Goal: Task Accomplishment & Management: Complete application form

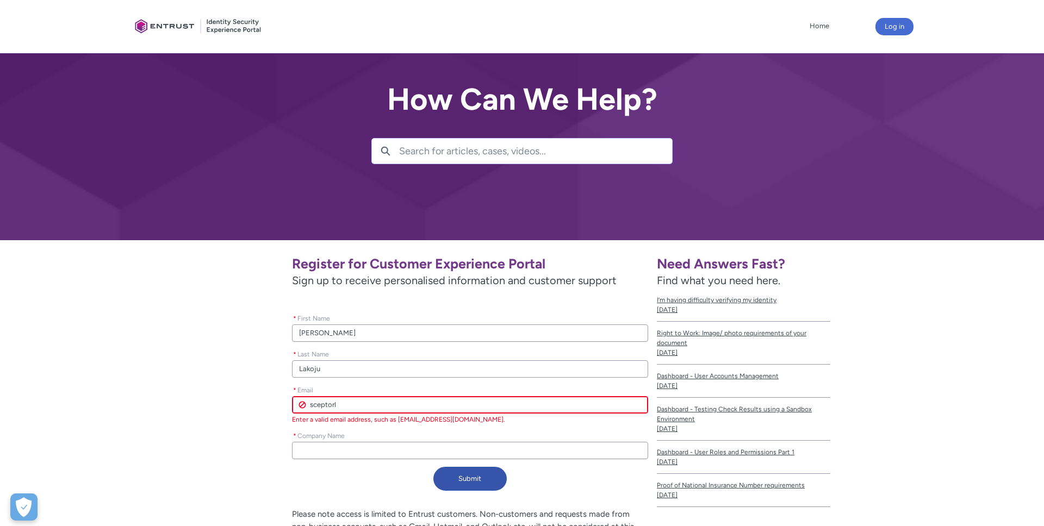
drag, startPoint x: 344, startPoint y: 402, endPoint x: 286, endPoint y: 402, distance: 57.6
click at [286, 402] on div "Register for Customer Experience Portal Sign up to receive personalised informa…" at bounding box center [393, 372] width 509 height 247
type lightning-primitive-input-simple "t"
type input "t"
type lightning-primitive-input-simple "te"
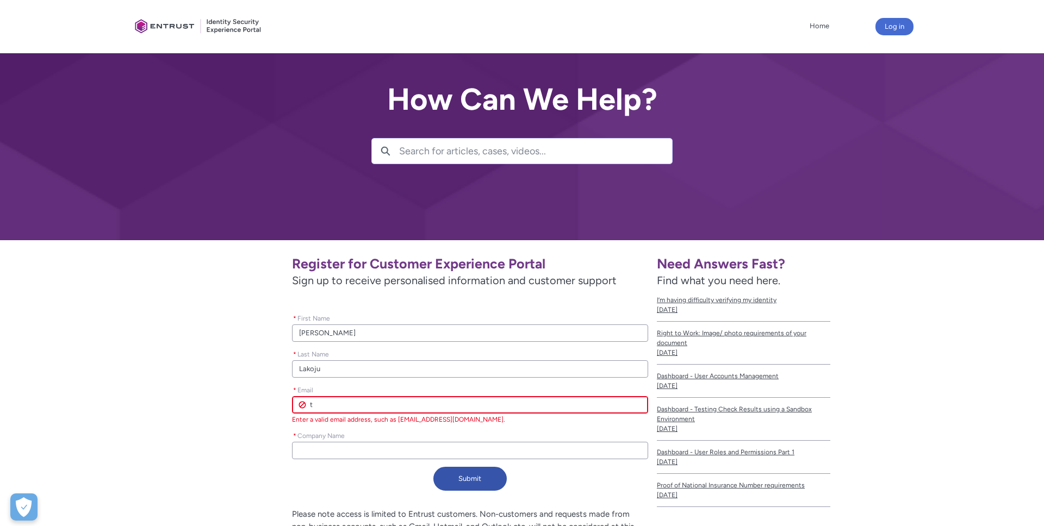
type input "te"
type lightning-primitive-input-simple "tec"
type input "tec"
type lightning-primitive-input-simple "tech"
type input "tech"
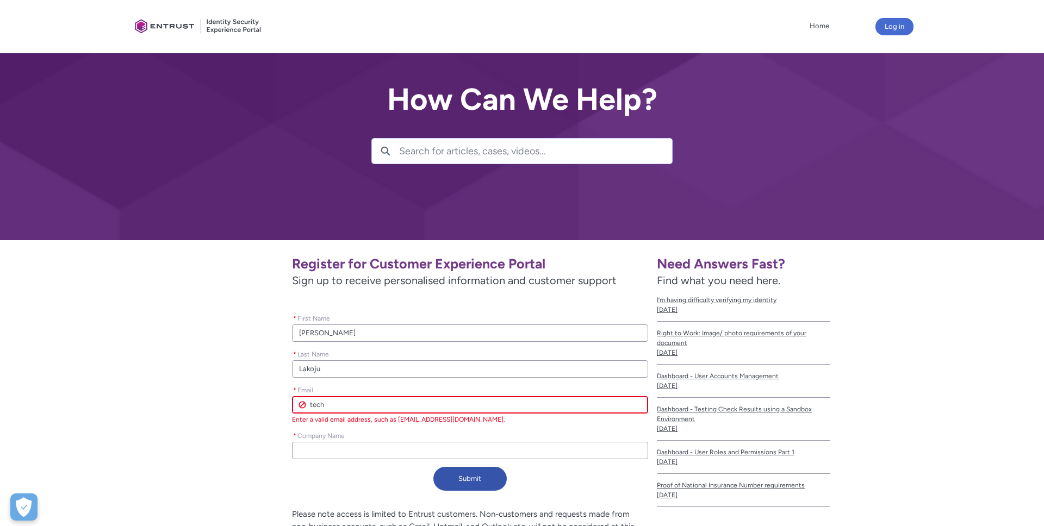
type lightning-primitive-input-simple "tech@"
type input "tech@"
type lightning-primitive-input-simple "tech@s"
type input "tech@s"
type lightning-primitive-input-simple "tech@sc"
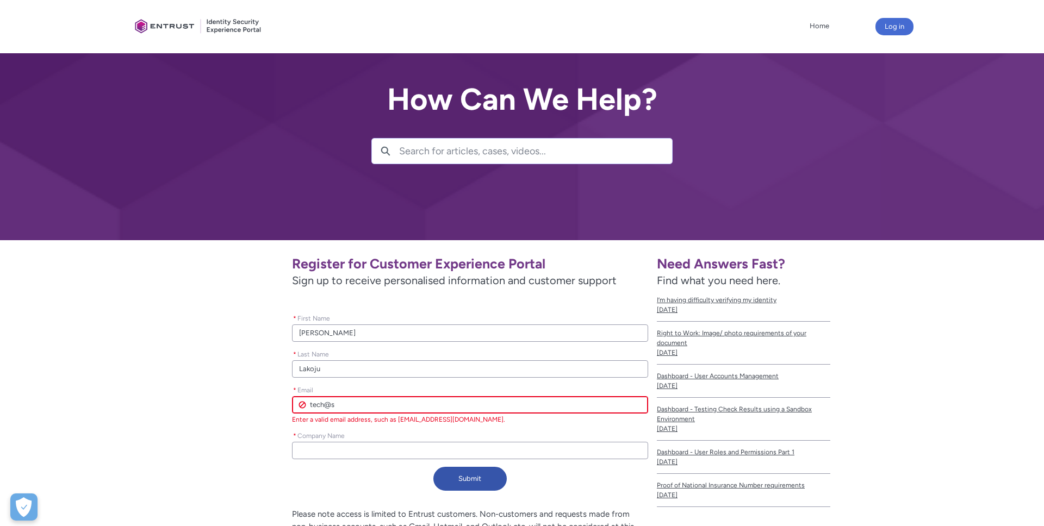
type input "tech@sc"
type lightning-primitive-input-simple "tech@sce"
type input "tech@sce"
type lightning-primitive-input-simple "tech@scep"
type input "tech@scep"
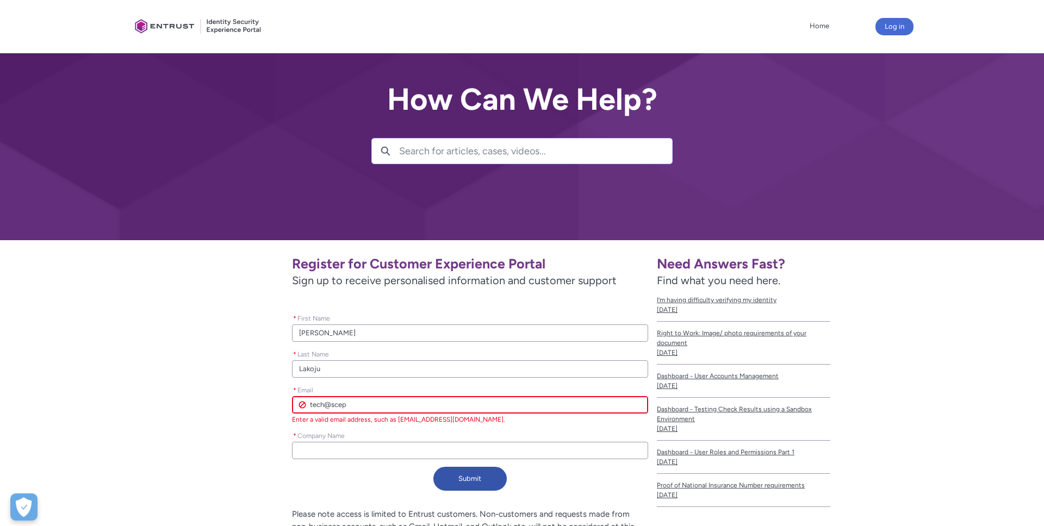
type lightning-primitive-input-simple "tech@scept"
type input "tech@scept"
type lightning-primitive-input-simple "tech@scepto"
type input "tech@scepto"
type lightning-primitive-input-simple "tech@sceptor"
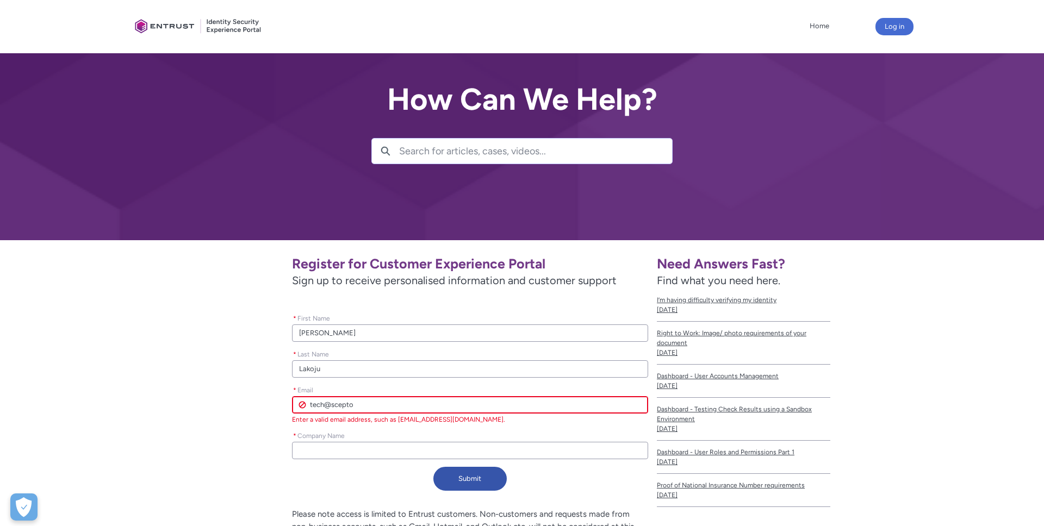
type input "tech@sceptor"
type lightning-primitive-input-simple "tech@sceptorg"
type input "tech@sceptorg"
type lightning-primitive-input-simple "tech@sceptorgl"
type input "tech@sceptorgl"
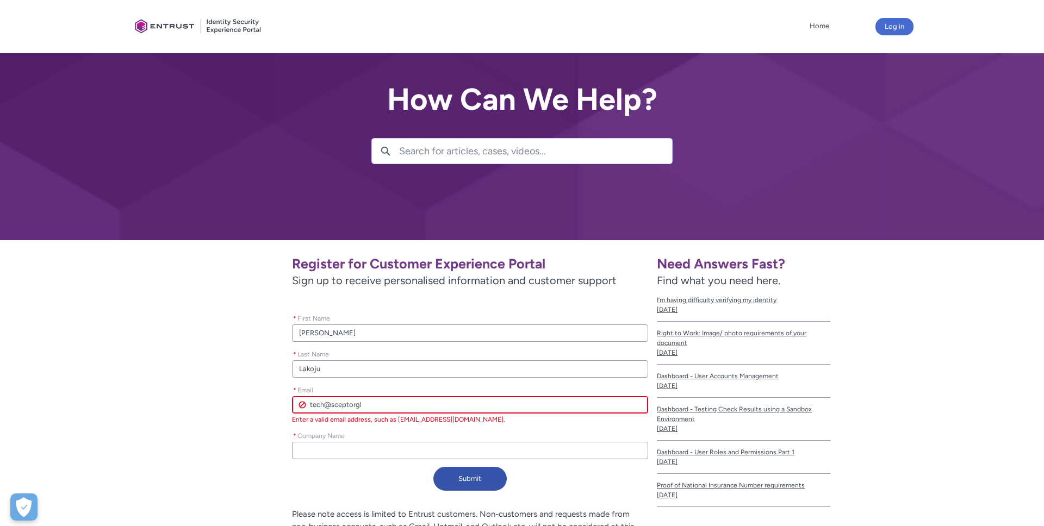
type lightning-primitive-input-simple "tech@sceptorglo"
type input "tech@sceptorglo"
type lightning-primitive-input-simple "tech@sceptorglob"
type input "tech@sceptorglob"
type lightning-primitive-input-simple "tech@sceptorgloba"
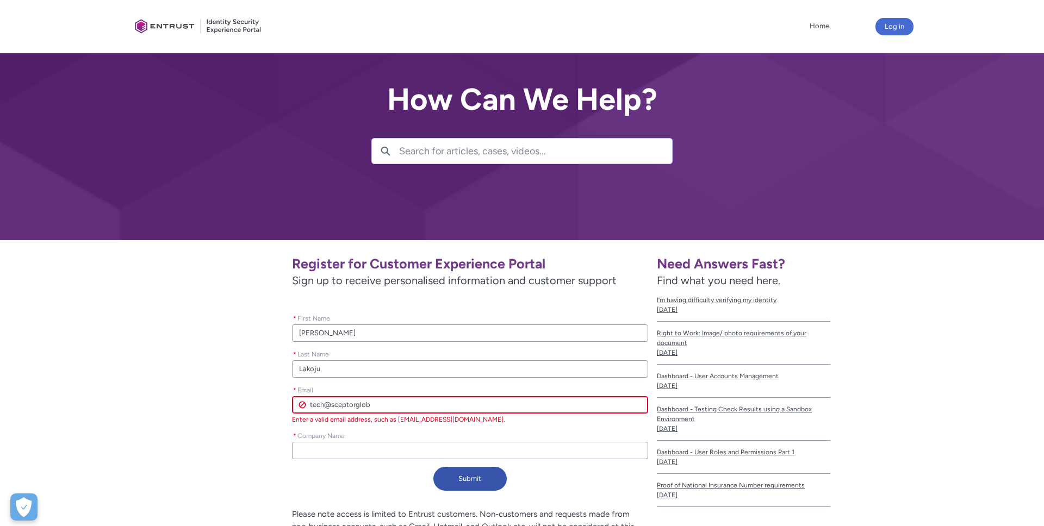
type input "tech@sceptorgloba"
type lightning-primitive-input-simple "tech@sceptorglobal"
type input "tech@sceptorglobal"
type lightning-primitive-input-simple "tech@sceptorglobal."
type input "tech@sceptorglobal."
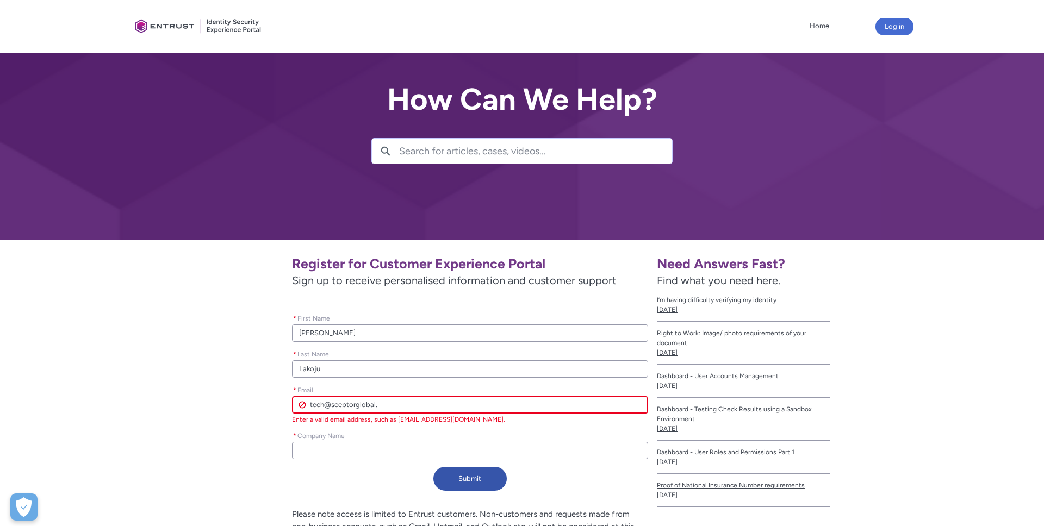
type lightning-primitive-input-simple "tech@sceptorglobal.c"
type input "tech@sceptorglobal.c"
type lightning-primitive-input-simple "[EMAIL_ADDRESS][DOMAIN_NAME]"
type input "[EMAIL_ADDRESS][DOMAIN_NAME]"
type lightning-primitive-input-simple "[EMAIL_ADDRESS][DOMAIN_NAME]"
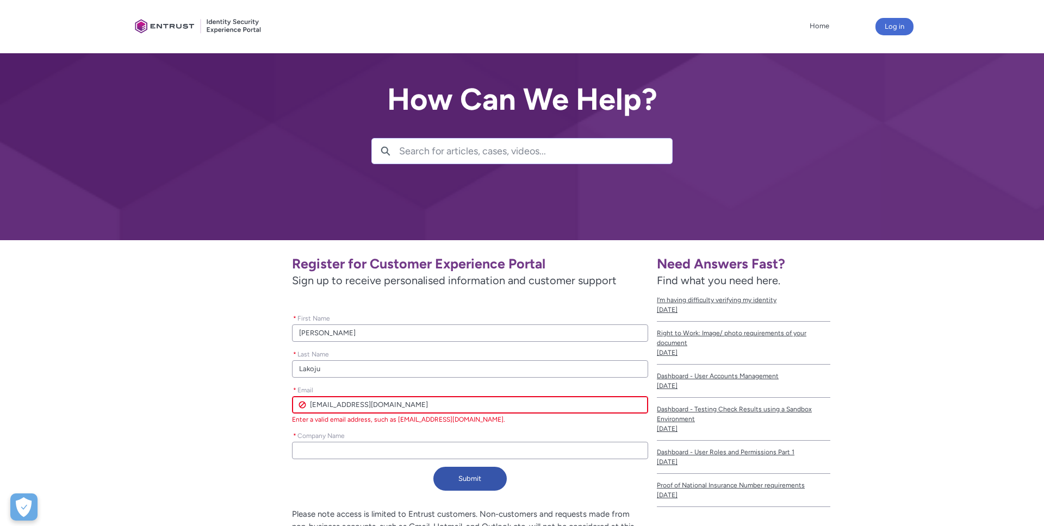
type input "[EMAIL_ADDRESS][DOMAIN_NAME]"
click at [303, 453] on div "Register for Customer Experience Portal Sign up to receive personalised informa…" at bounding box center [393, 372] width 509 height 247
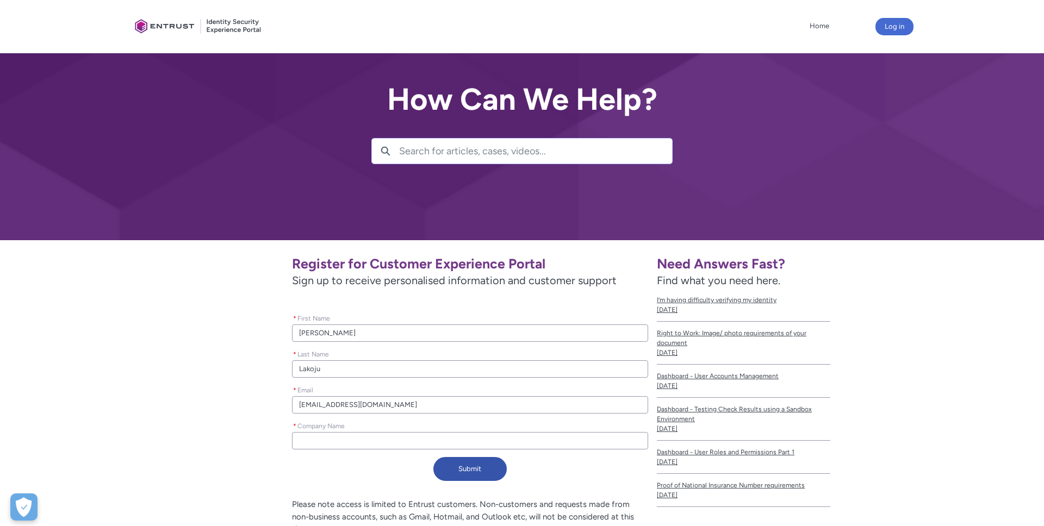
type lightning-primitive-input-simple "S"
type input "S"
type lightning-primitive-input-simple "SC"
type input "SC"
type lightning-primitive-input-simple "SCE"
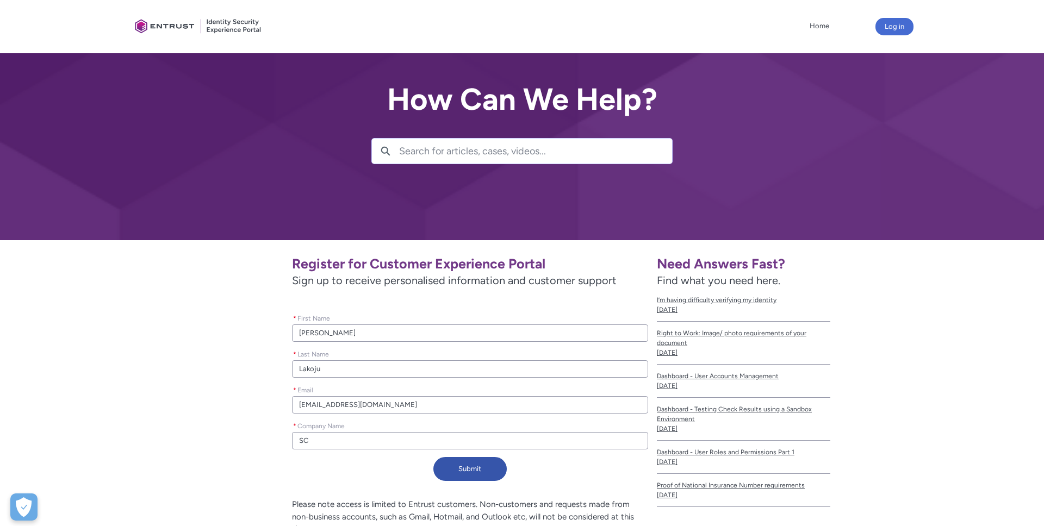
type input "SCE"
type lightning-primitive-input-simple "SCEP"
type input "SCEP"
type lightning-primitive-input-simple "SCEPT"
type input "SCEPT"
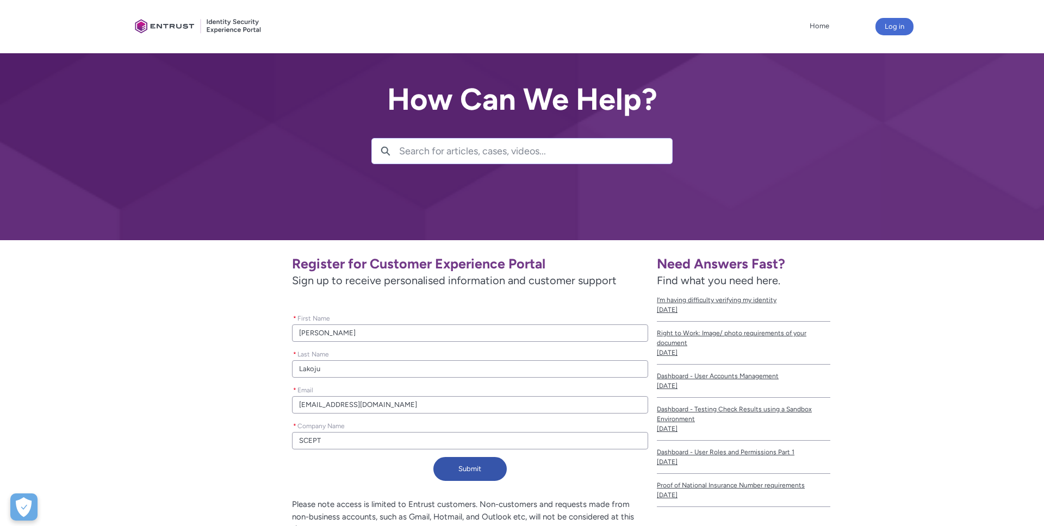
type lightning-primitive-input-simple "SCEPTO"
type input "SCEPTO"
type lightning-primitive-input-simple "SCEPTOR"
type input "SCEPTOR"
type lightning-primitive-input-simple "SCEPTOR"
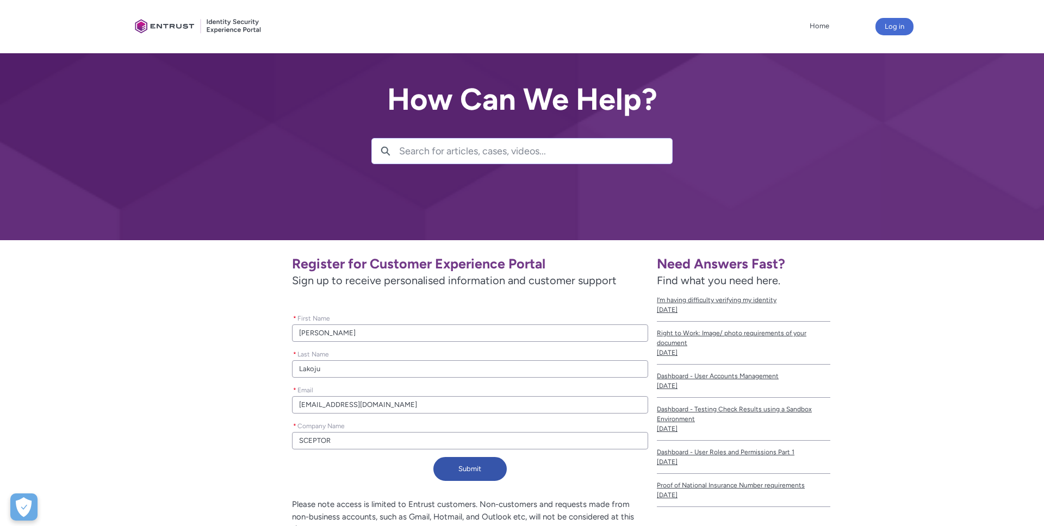
type input "SCEPTOR"
type lightning-primitive-input-simple "SCEPTOR L"
type input "SCEPTOR L"
type lightning-primitive-input-simple "SCEPTOR LT"
type input "SCEPTOR LT"
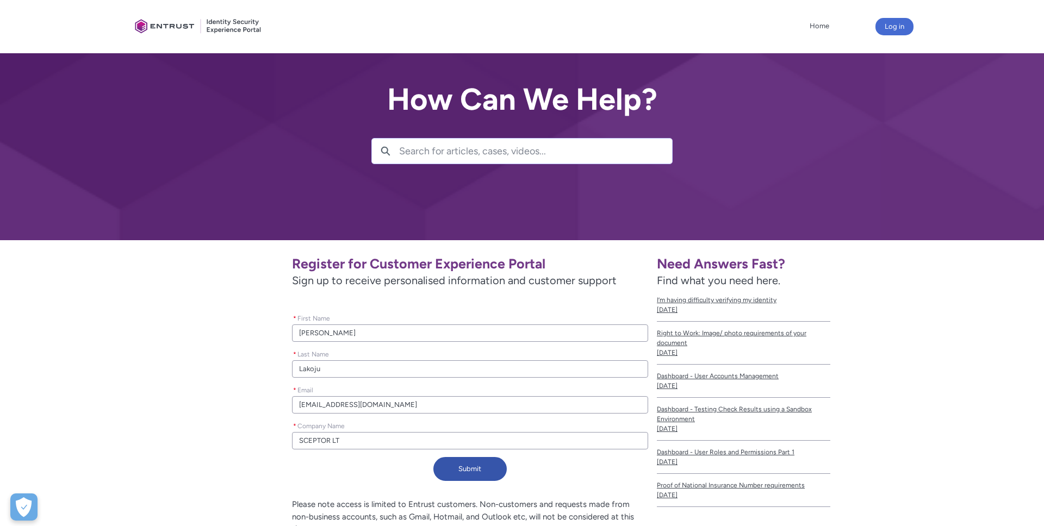
type lightning-primitive-input-simple "SCEPTOR LTD"
type input "SCEPTOR LTD"
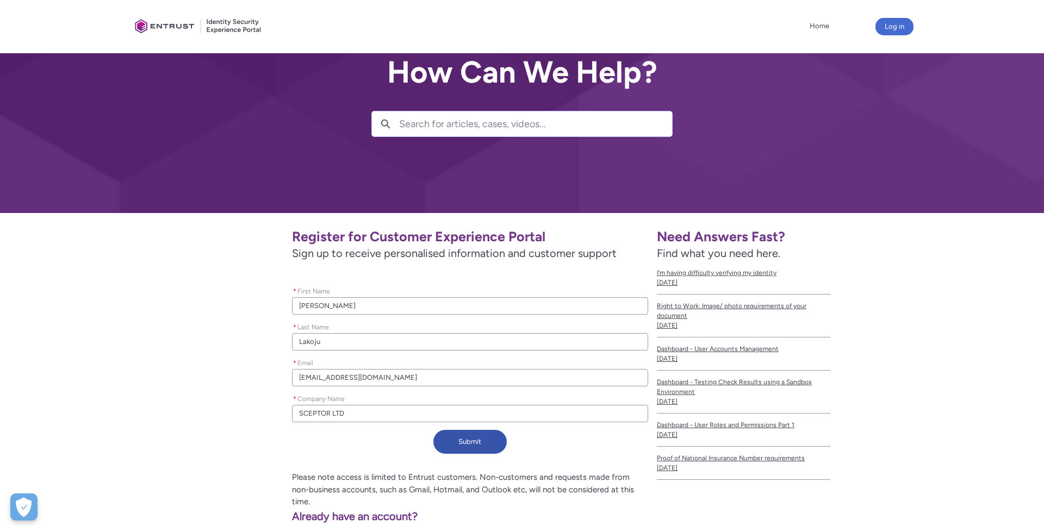
scroll to position [30, 0]
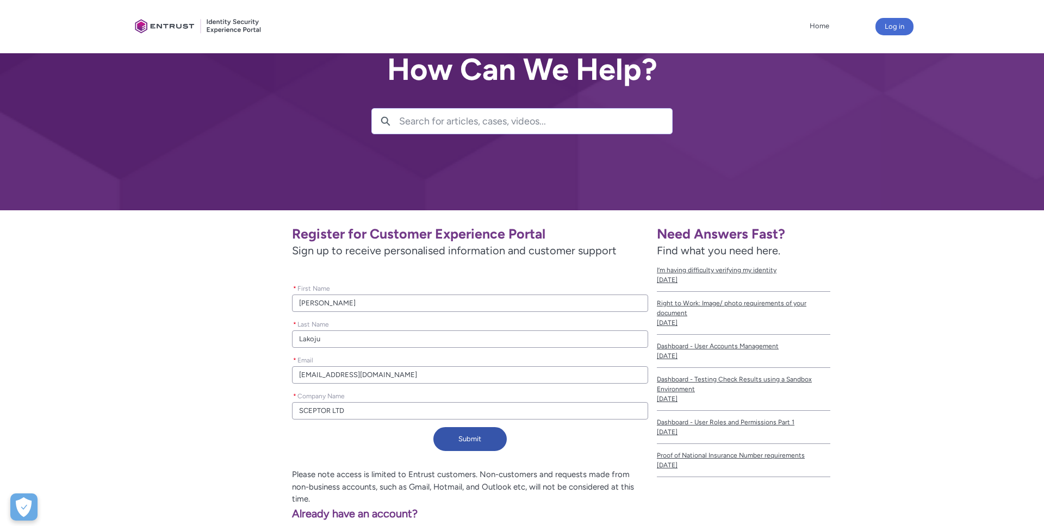
click at [327, 446] on div "Submit" at bounding box center [470, 441] width 356 height 28
click at [469, 438] on button "Submit" at bounding box center [469, 439] width 73 height 24
